Goal: Information Seeking & Learning: Learn about a topic

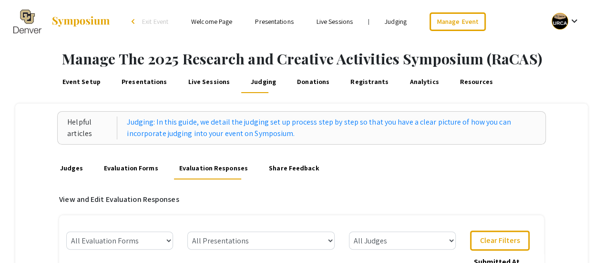
click at [288, 22] on link "Presentations" at bounding box center [274, 21] width 38 height 9
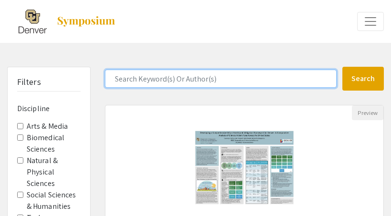
drag, startPoint x: 149, startPoint y: 71, endPoint x: 143, endPoint y: 50, distance: 22.2
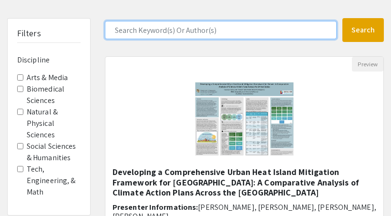
scroll to position [50, 0]
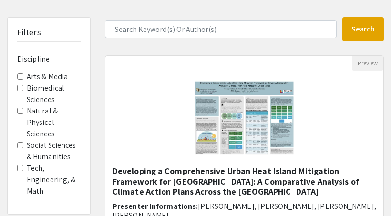
click at [43, 92] on label "Biomedical Sciences" at bounding box center [54, 93] width 54 height 23
click at [23, 91] on Sciences "Biomedical Sciences" at bounding box center [20, 88] width 6 height 6
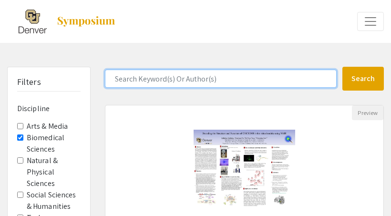
click at [155, 82] on input "Search Keyword(s) Or Author(s)" at bounding box center [221, 79] width 232 height 18
type input "psychology"
click at [342, 67] on button "Search" at bounding box center [363, 79] width 42 height 24
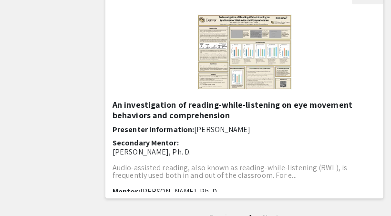
scroll to position [337, 0]
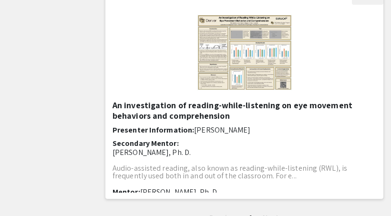
click at [186, 115] on h5 "An investigation of reading-while-listening on eye movement behaviors and compr…" at bounding box center [244, 110] width 264 height 20
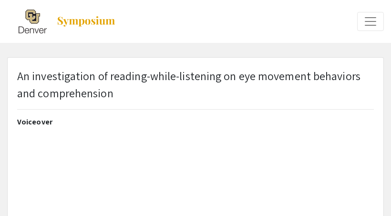
select select "custom"
type input "0"
select select "custom"
type input "1"
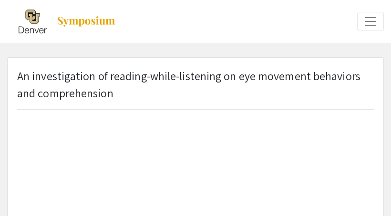
select select "auto"
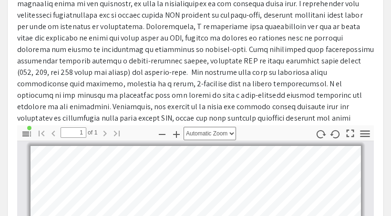
scroll to position [252, 0]
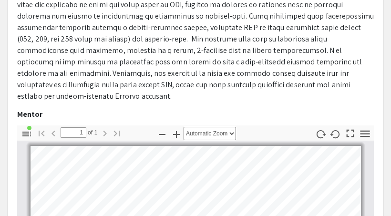
drag, startPoint x: 92, startPoint y: 114, endPoint x: 18, endPoint y: 114, distance: 73.9
click at [18, 123] on p "[PERSON_NAME], Ph. D." at bounding box center [195, 128] width 357 height 11
copy p "[PERSON_NAME], Ph. D."
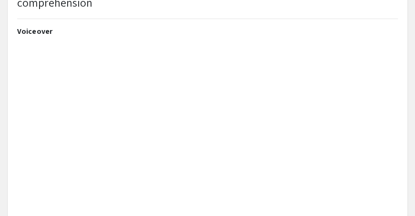
scroll to position [78, 0]
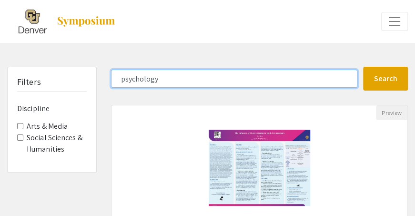
click at [169, 79] on input "psychology" at bounding box center [234, 79] width 246 height 18
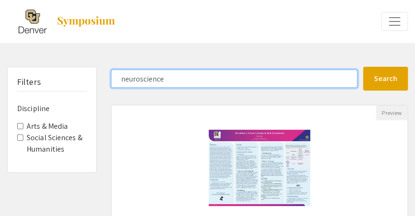
click at [363, 67] on button "Search" at bounding box center [385, 79] width 45 height 24
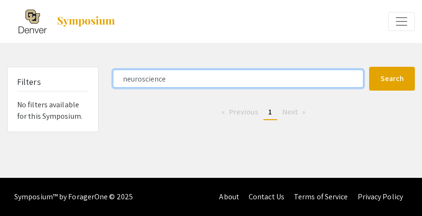
type input "psychology"
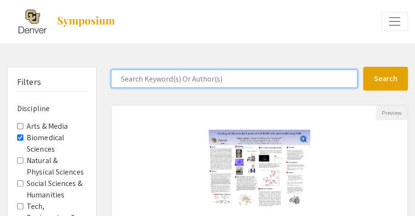
scroll to position [58, 0]
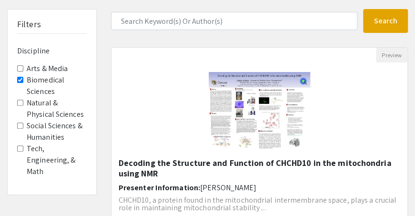
click at [28, 77] on label "Biomedical Sciences" at bounding box center [57, 85] width 60 height 23
click at [23, 77] on Sciences "Biomedical Sciences" at bounding box center [20, 80] width 6 height 6
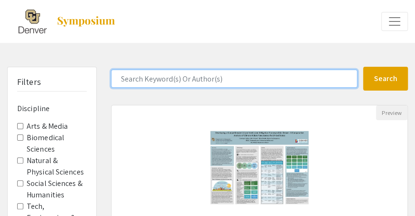
click at [137, 83] on input "Search Keyword(s) Or Author(s)" at bounding box center [234, 79] width 246 height 18
type input "e"
click at [363, 67] on button "Search" at bounding box center [385, 79] width 45 height 24
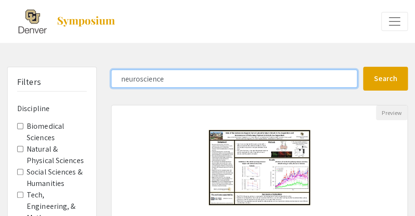
click at [363, 67] on button "Search" at bounding box center [385, 79] width 45 height 24
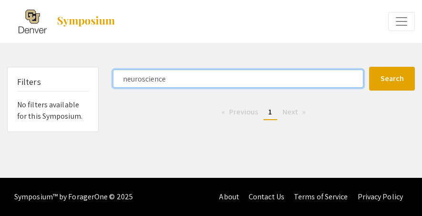
click at [184, 82] on input "neuroscience" at bounding box center [238, 79] width 251 height 18
click at [369, 67] on button "Search" at bounding box center [392, 79] width 46 height 24
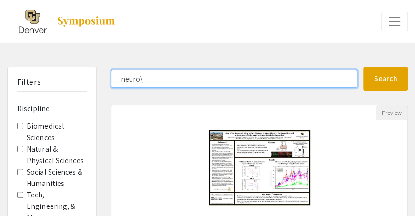
type input "neuro"
click at [363, 67] on button "Search" at bounding box center [385, 79] width 45 height 24
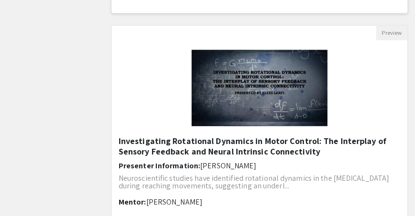
scroll to position [556, 0]
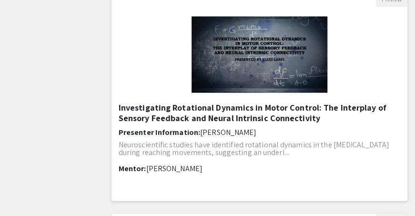
click at [244, 137] on div "Investigating Rotational Dynamics in Motor Control: The Interplay of Sensory Fe…" at bounding box center [260, 148] width 282 height 92
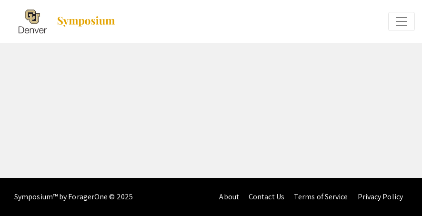
select select "custom"
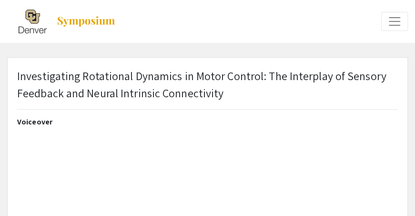
type input "0"
select select "custom"
type input "1"
select select "auto"
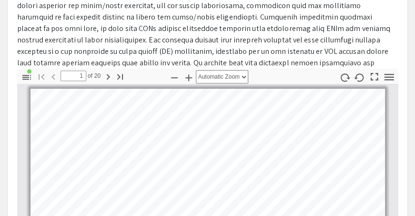
scroll to position [171, 0]
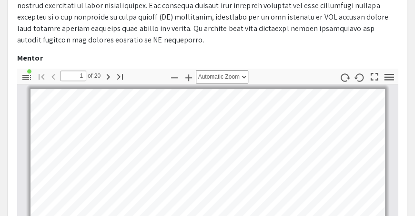
drag, startPoint x: 81, startPoint y: 56, endPoint x: 14, endPoint y: 60, distance: 66.8
drag, startPoint x: 79, startPoint y: 58, endPoint x: 20, endPoint y: 61, distance: 59.2
click at [20, 66] on p "[PERSON_NAME]" at bounding box center [207, 71] width 381 height 11
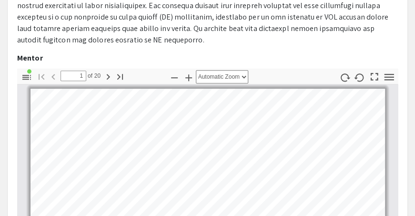
drag, startPoint x: 77, startPoint y: 61, endPoint x: 27, endPoint y: 62, distance: 50.6
click at [27, 66] on p "[PERSON_NAME]" at bounding box center [207, 71] width 381 height 11
copy p "[PERSON_NAME]"
click at [27, 66] on p "[PERSON_NAME]" at bounding box center [207, 71] width 381 height 11
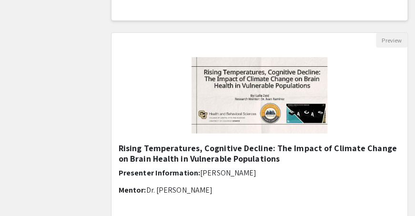
scroll to position [962, 0]
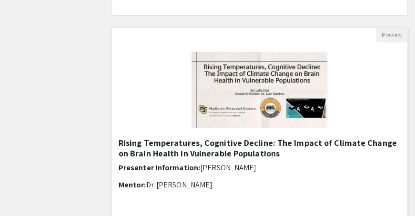
click at [231, 143] on h5 "Rising Temperatures, Cognitive Decline: The Impact of Climate Change on Brain H…" at bounding box center [260, 148] width 282 height 20
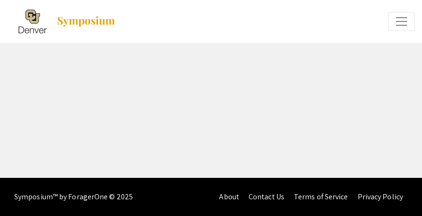
select select "custom"
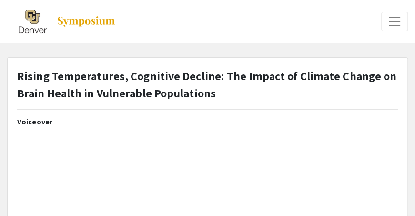
type input "0"
select select "auto"
type input "1"
select select "auto"
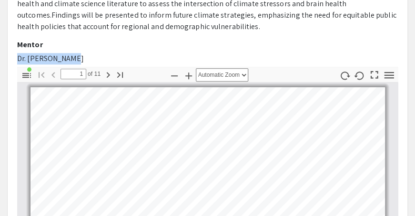
drag, startPoint x: 73, startPoint y: 57, endPoint x: 19, endPoint y: 59, distance: 54.4
click at [19, 59] on p "Dr. [PERSON_NAME]" at bounding box center [207, 58] width 381 height 11
copy p "Dr. [PERSON_NAME]"
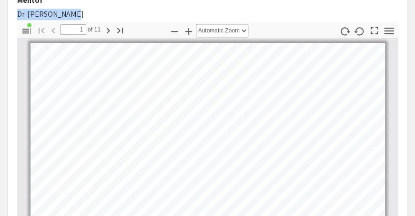
scroll to position [429, 0]
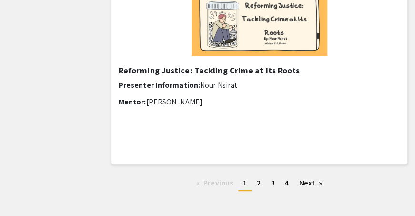
scroll to position [1275, 0]
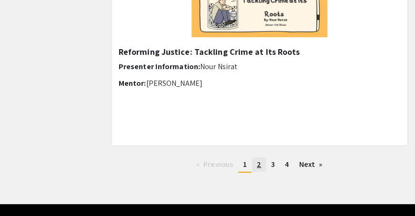
click at [260, 163] on span "2" at bounding box center [259, 164] width 4 height 10
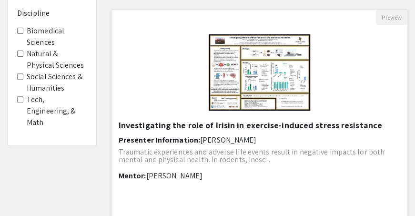
scroll to position [95, 0]
click at [253, 61] on img "Open Presentation <p><strong>Investigating the role of Irisin in exercise-induc…" at bounding box center [259, 72] width 121 height 95
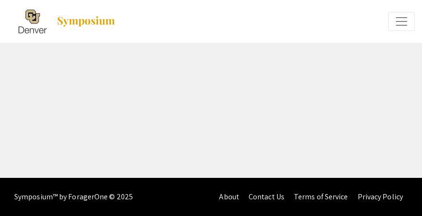
select select "custom"
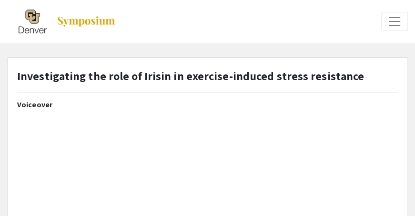
type input "0"
select select "custom"
type input "1"
select select "auto"
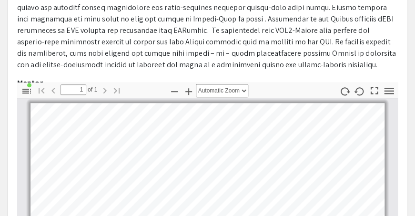
scroll to position [228, 0]
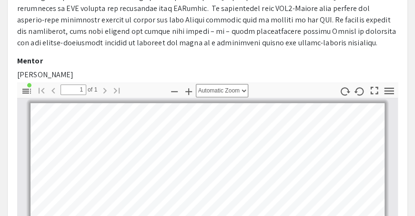
drag, startPoint x: 106, startPoint y: 73, endPoint x: 17, endPoint y: 74, distance: 88.7
click at [17, 74] on p "[PERSON_NAME]" at bounding box center [207, 74] width 381 height 11
copy p "[PERSON_NAME]"
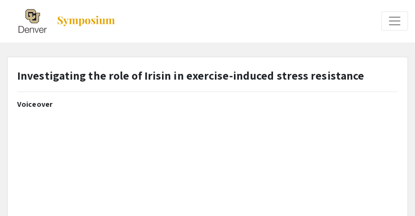
scroll to position [0, 0]
